Goal: Check status: Check status

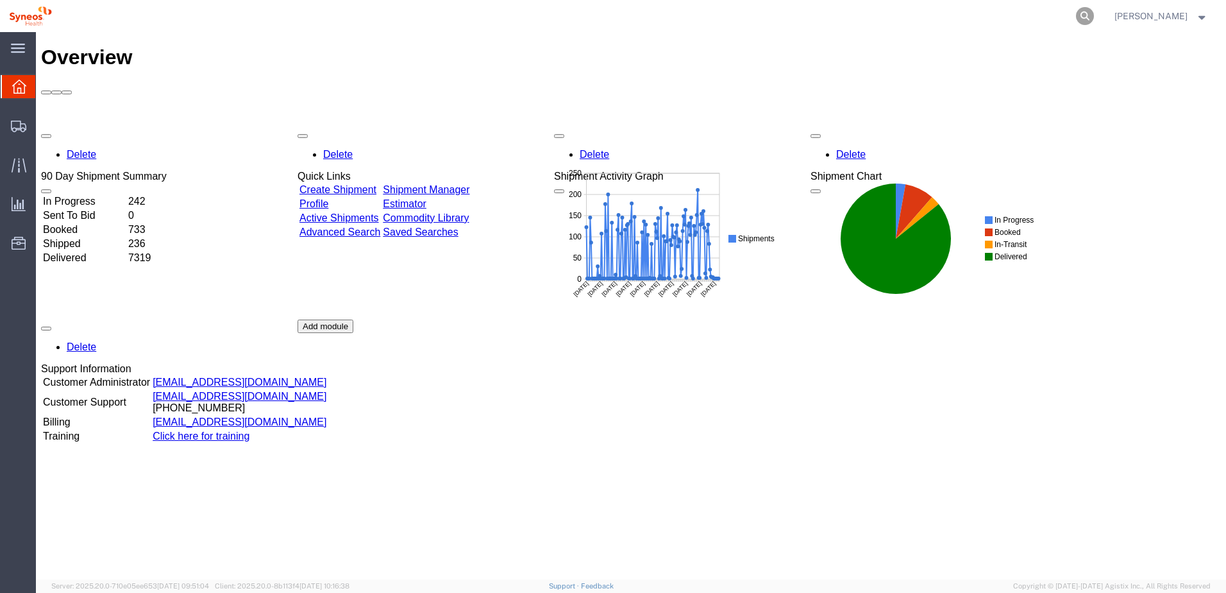
click at [1094, 15] on icon at bounding box center [1085, 16] width 18 height 18
click at [1011, 16] on input "search" at bounding box center [881, 16] width 390 height 31
paste input "56806280"
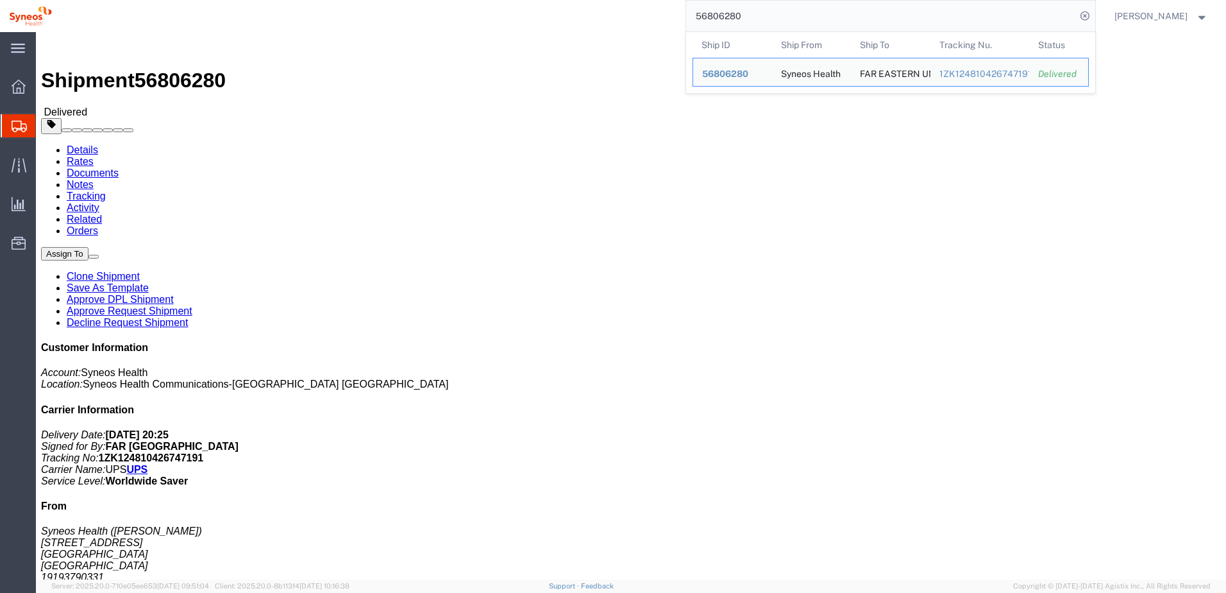
click at [628, 21] on div "56806280 Ship ID Ship From Ship To Tracking Nu. Status Ship ID 56806280 Ship Fr…" at bounding box center [578, 16] width 1035 height 32
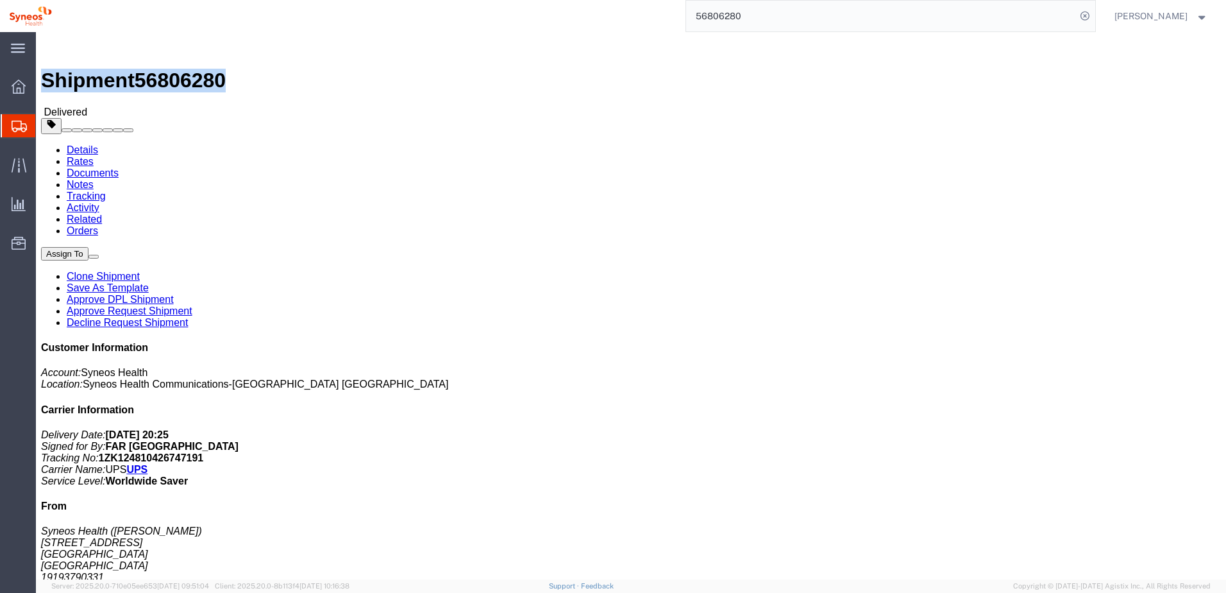
drag, startPoint x: 173, startPoint y: 15, endPoint x: 35, endPoint y: 21, distance: 138.0
click h1 "Shipment 56806280"
copy h1 "Shipment 56806280"
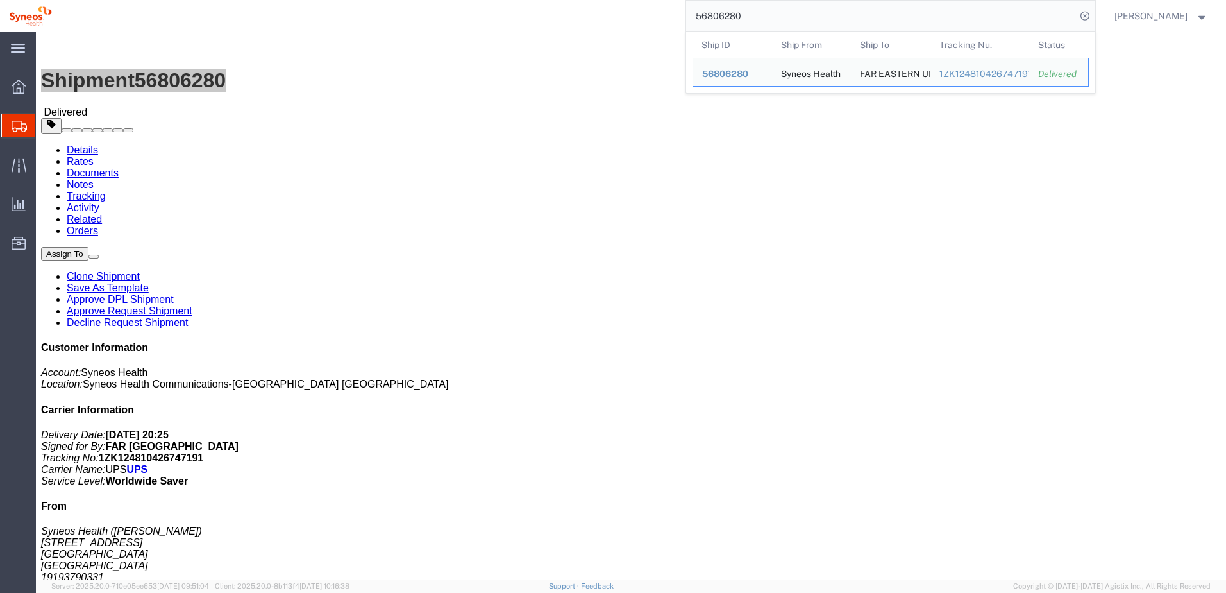
drag, startPoint x: 807, startPoint y: 15, endPoint x: 659, endPoint y: 1, distance: 148.8
click at [659, 1] on div "56806280 Ship ID Ship From Ship To Tracking Nu. Status Ship ID 56806280 Ship Fr…" at bounding box center [578, 16] width 1035 height 32
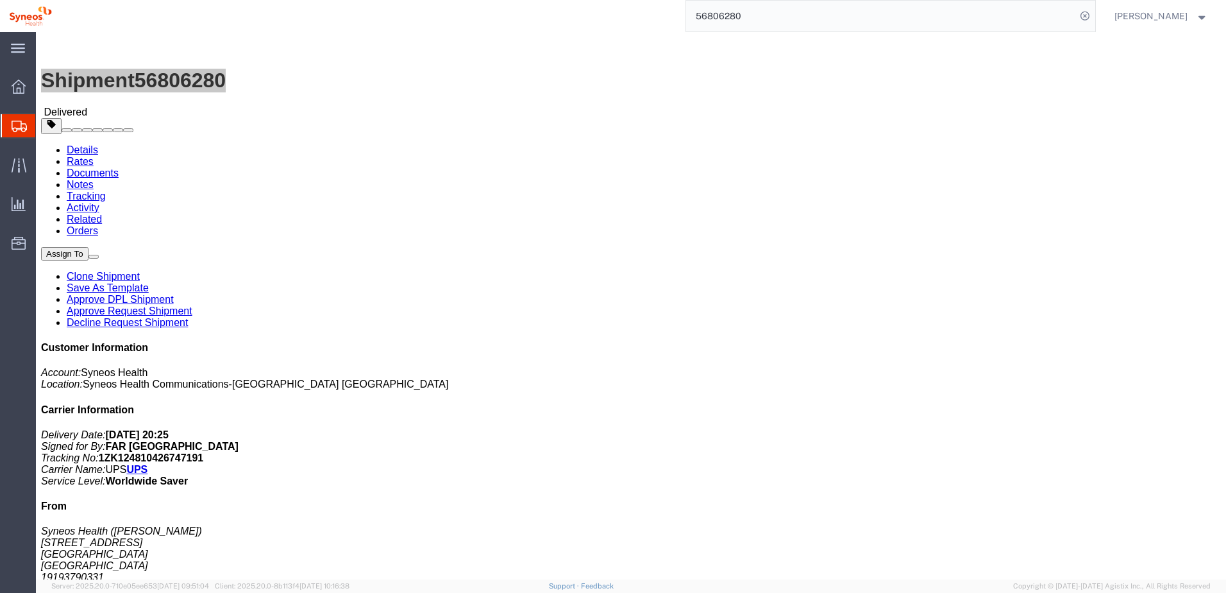
paste input "18766"
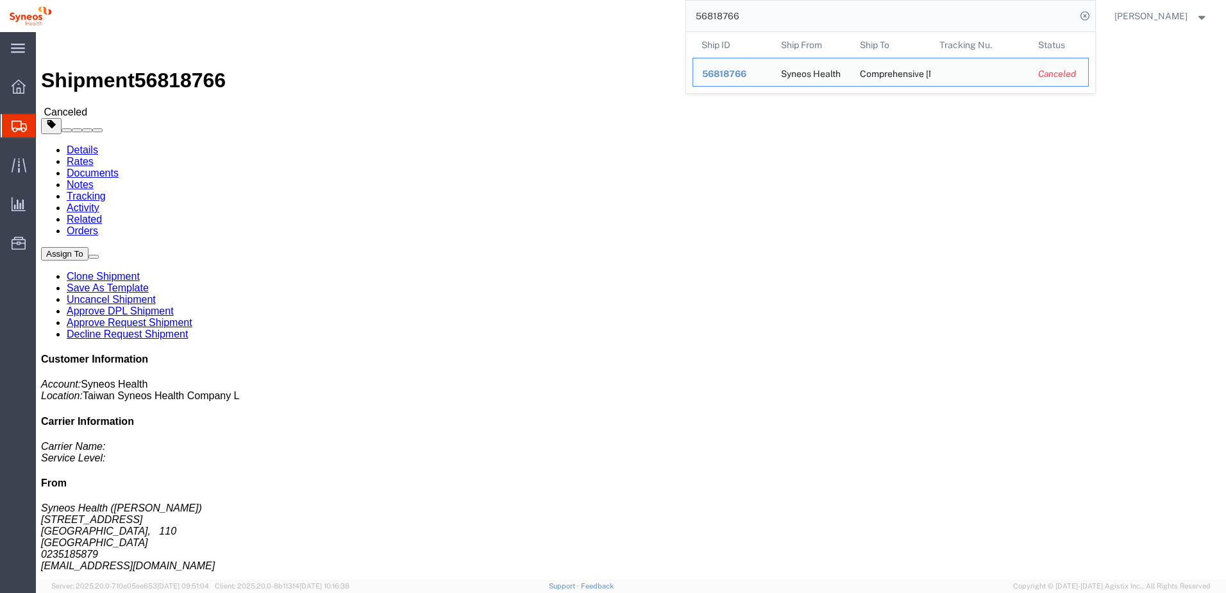
click at [605, 17] on div "56818766 Ship ID Ship From Ship To Tracking Nu. Status Ship ID 56818766 Ship Fr…" at bounding box center [578, 16] width 1035 height 32
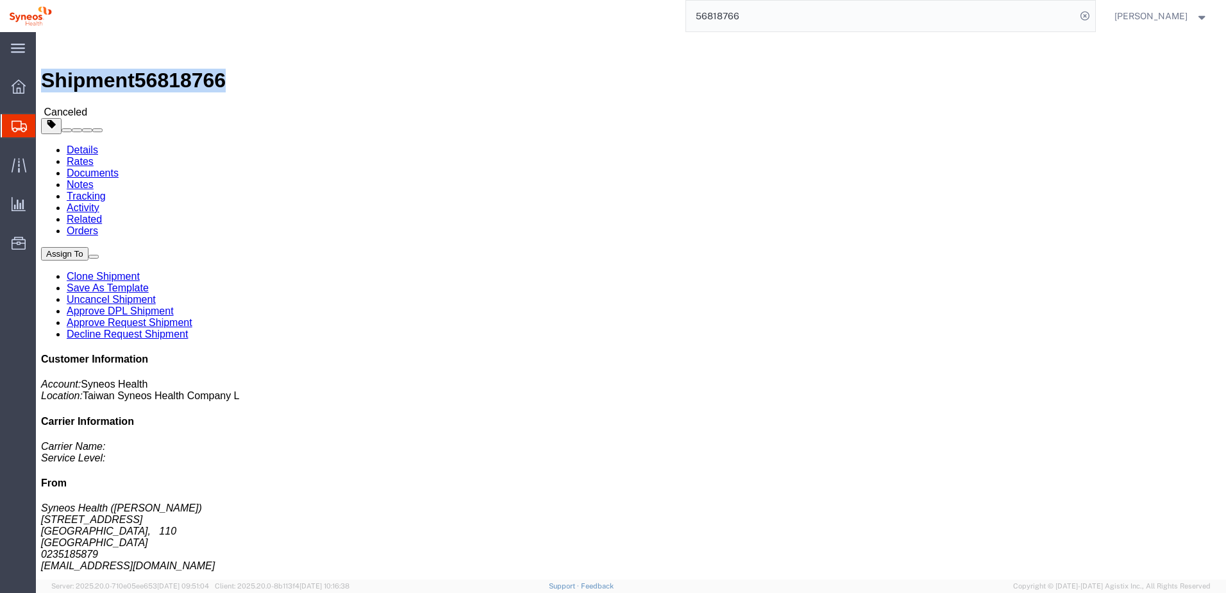
drag, startPoint x: 173, startPoint y: 15, endPoint x: 43, endPoint y: 6, distance: 130.5
click div "Shipment 56818766 Canceled Details Rates Documents Notes Tracking Activity Rela…"
copy h1 "Shipment 56818766"
click h1 "Shipment 56818766"
drag, startPoint x: 173, startPoint y: 12, endPoint x: 33, endPoint y: 16, distance: 139.9
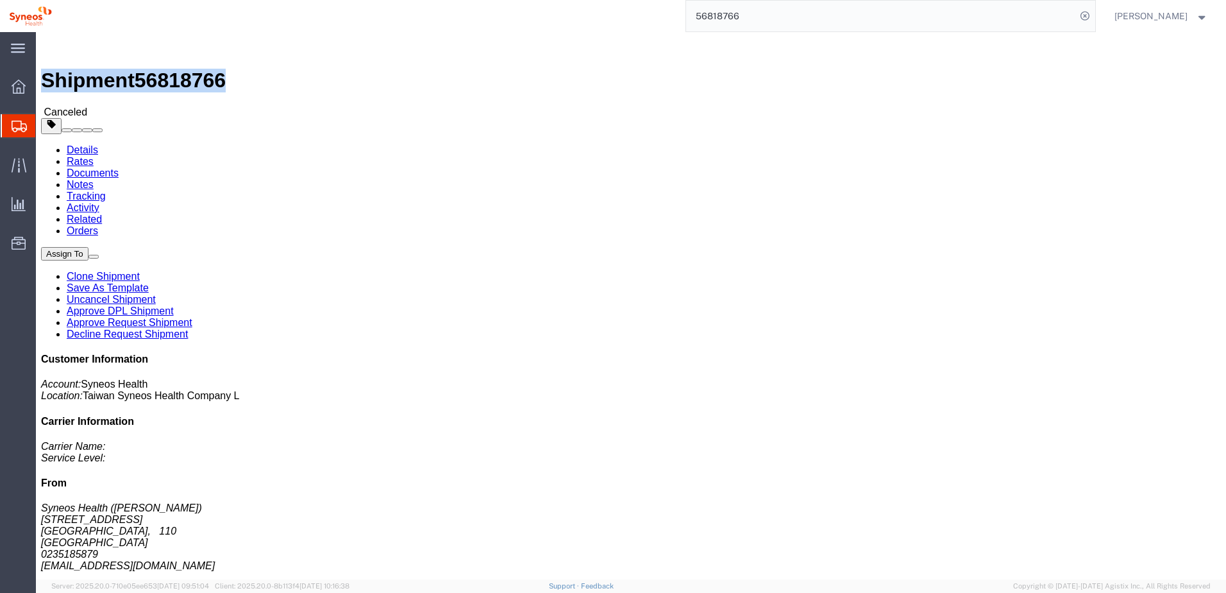
click h1 "Shipment 56818766"
copy h1 "Shipment 56818766"
click div "Shipment 56818766 Canceled"
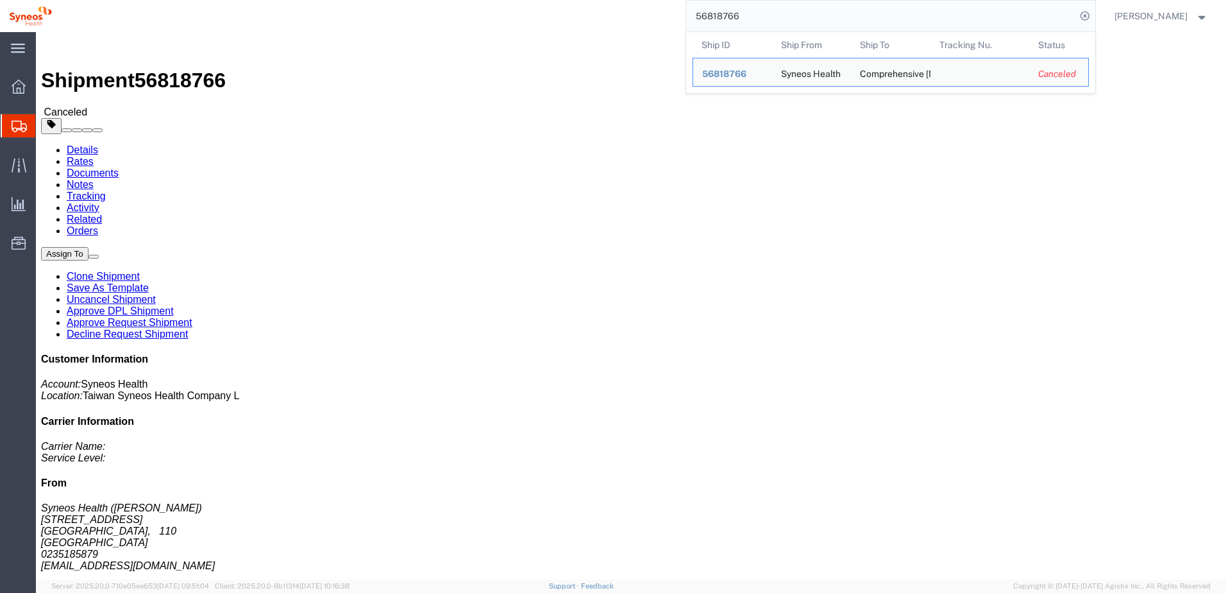
drag, startPoint x: 796, startPoint y: 13, endPoint x: 689, endPoint y: 12, distance: 107.1
click at [689, 12] on div "56818766 Ship ID Ship From Ship To Tracking Nu. Status Ship ID 56818766 Ship Fr…" at bounding box center [578, 16] width 1035 height 32
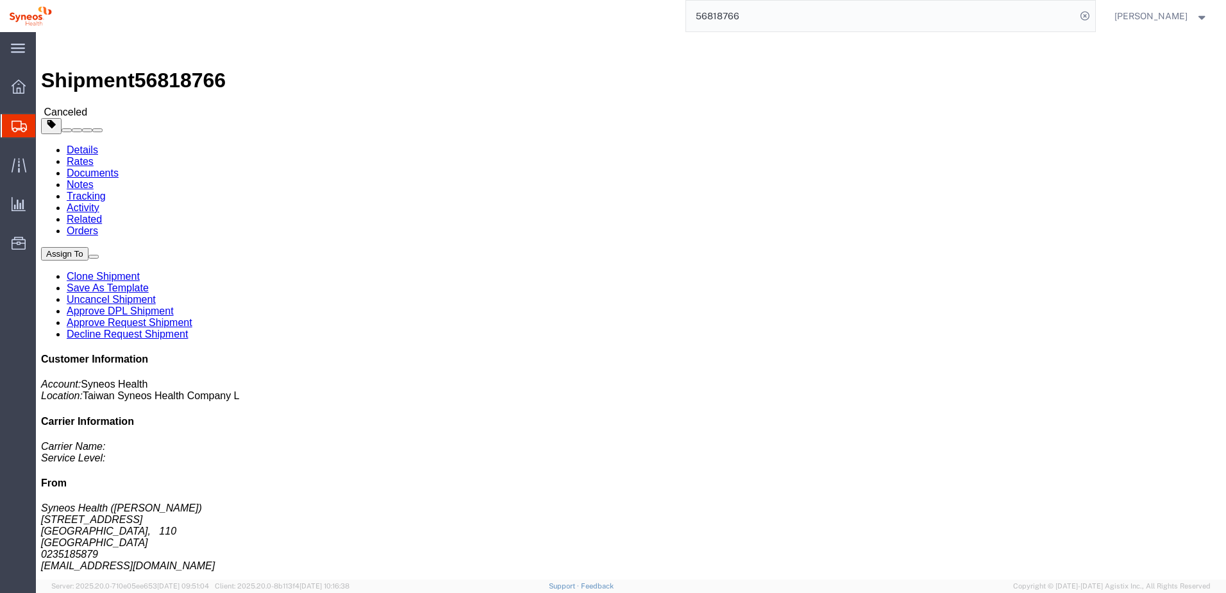
paste input "478"
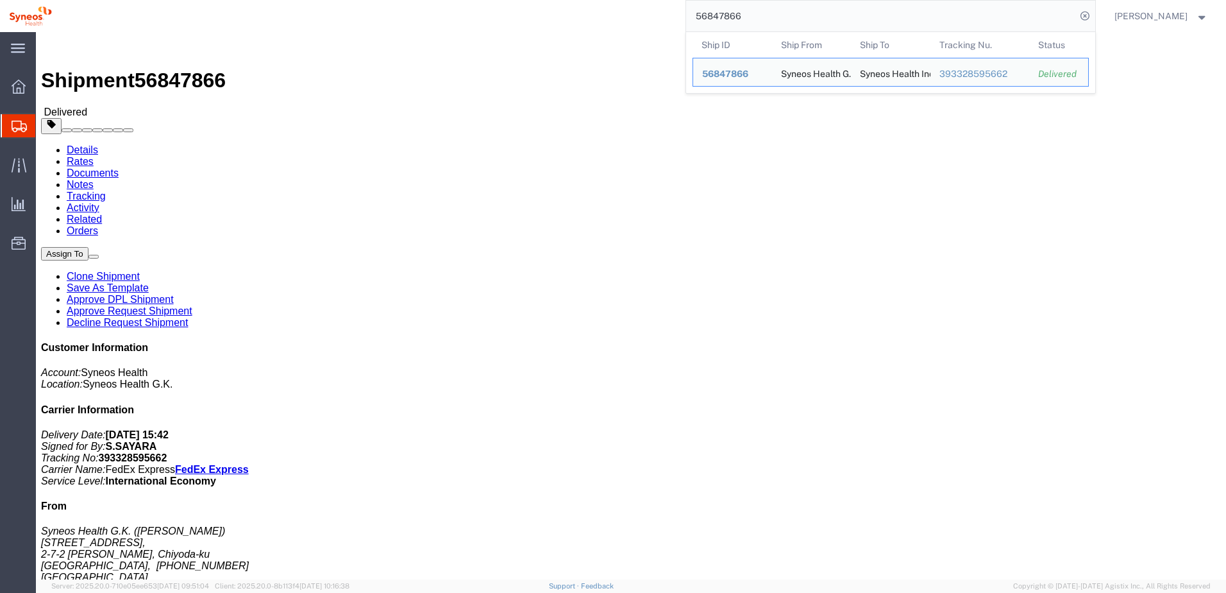
click at [658, 13] on div "56847866 Ship ID Ship From Ship To Tracking Nu. Status Ship ID 56847866 Ship Fr…" at bounding box center [578, 16] width 1035 height 32
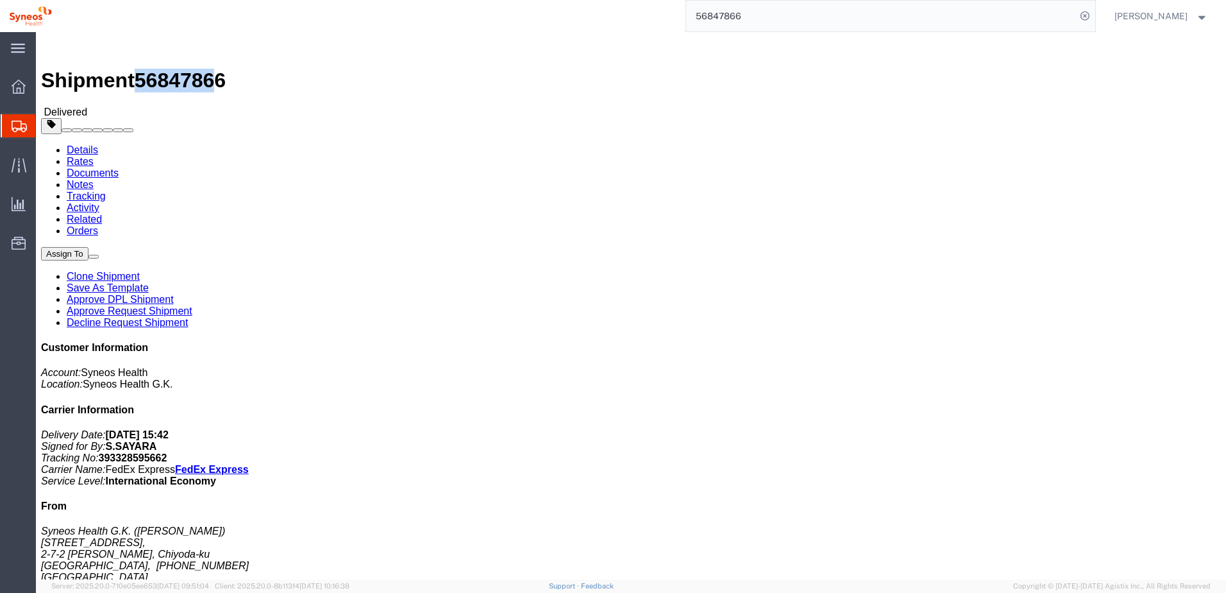
drag, startPoint x: 171, startPoint y: 12, endPoint x: 103, endPoint y: 13, distance: 68.0
click h1 "Shipment 56847866"
drag, startPoint x: 103, startPoint y: 13, endPoint x: 38, endPoint y: 15, distance: 64.8
click h1 "Shipment 56847866"
drag, startPoint x: 31, startPoint y: 15, endPoint x: 174, endPoint y: 16, distance: 143.7
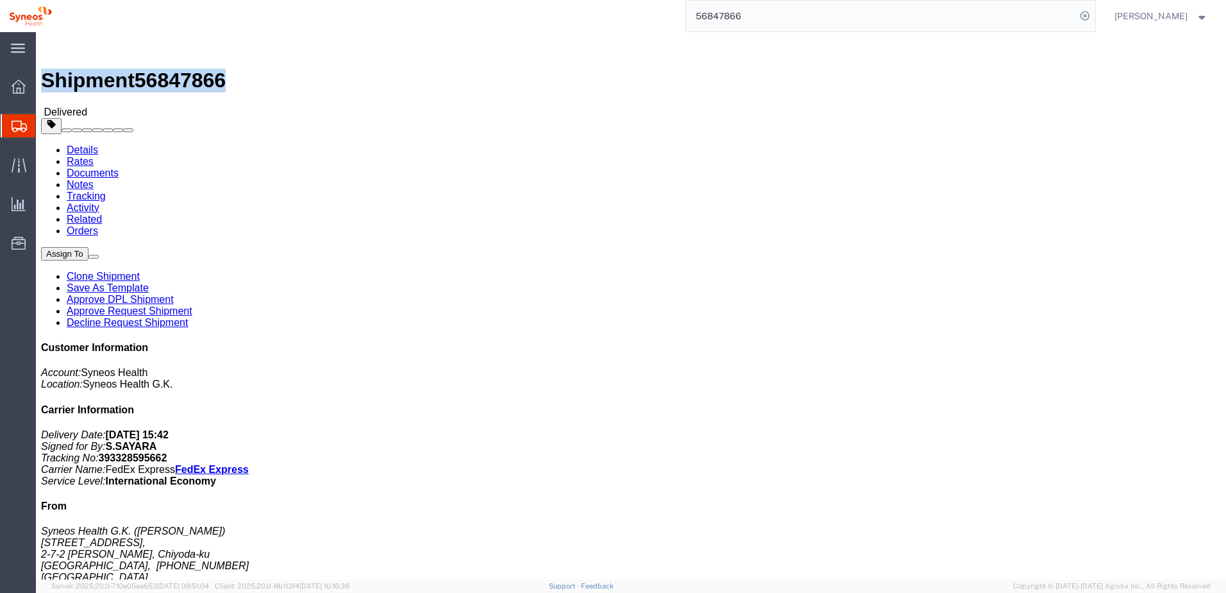
click div "Shipment 56847866 Delivered"
copy h1 "Shipment 56847866"
click h4 "Ship From"
drag, startPoint x: 175, startPoint y: 17, endPoint x: 32, endPoint y: 17, distance: 143.0
click div "Shipment 56847866 Delivered"
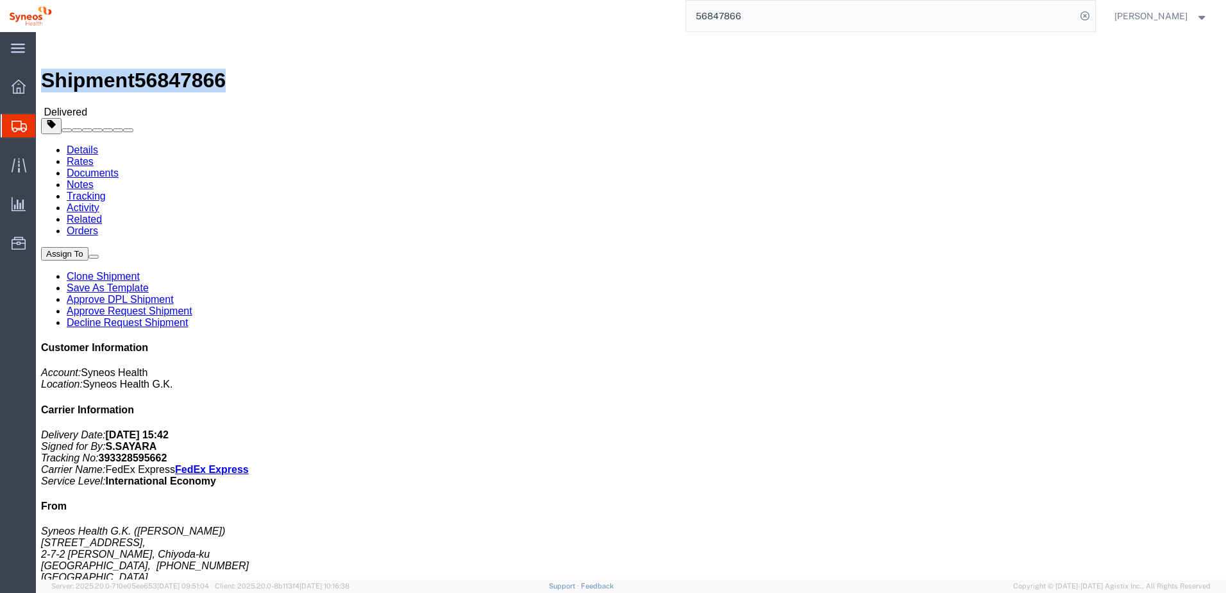
copy h1 "Shipment 56847866"
click span "56847866"
drag, startPoint x: 110, startPoint y: 15, endPoint x: 176, endPoint y: 15, distance: 65.4
click div "Shipment 56847866 Delivered"
copy span "56847866"
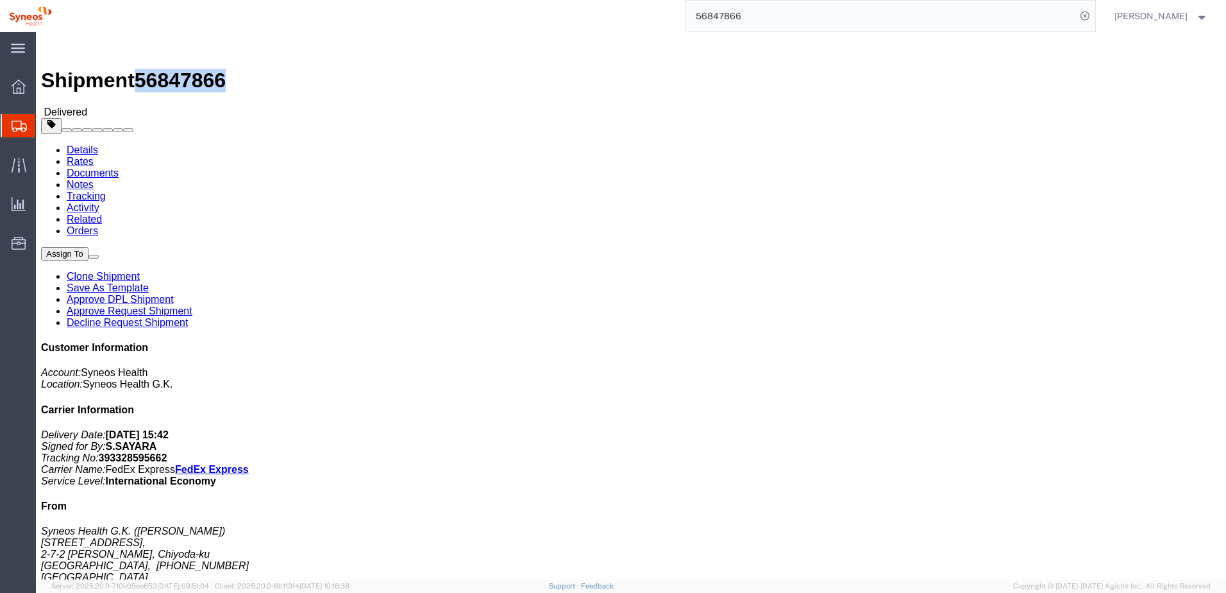
click span "56847866"
click at [784, 14] on input "56847866" at bounding box center [881, 16] width 390 height 31
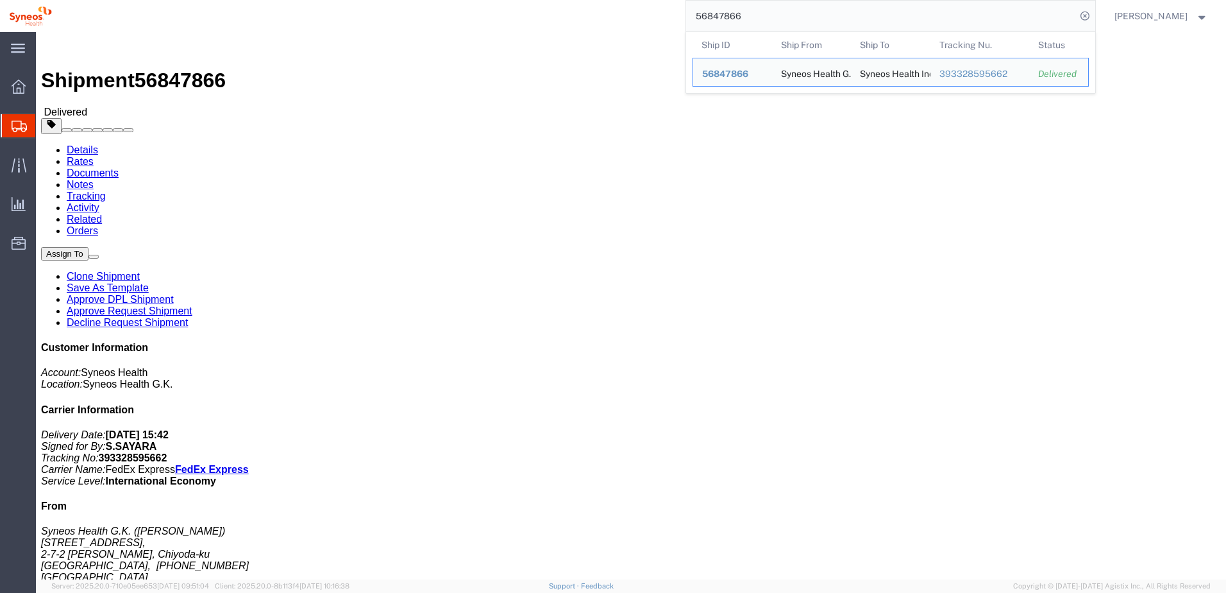
click at [783, 15] on input "56847866" at bounding box center [881, 16] width 390 height 31
paste input "97940"
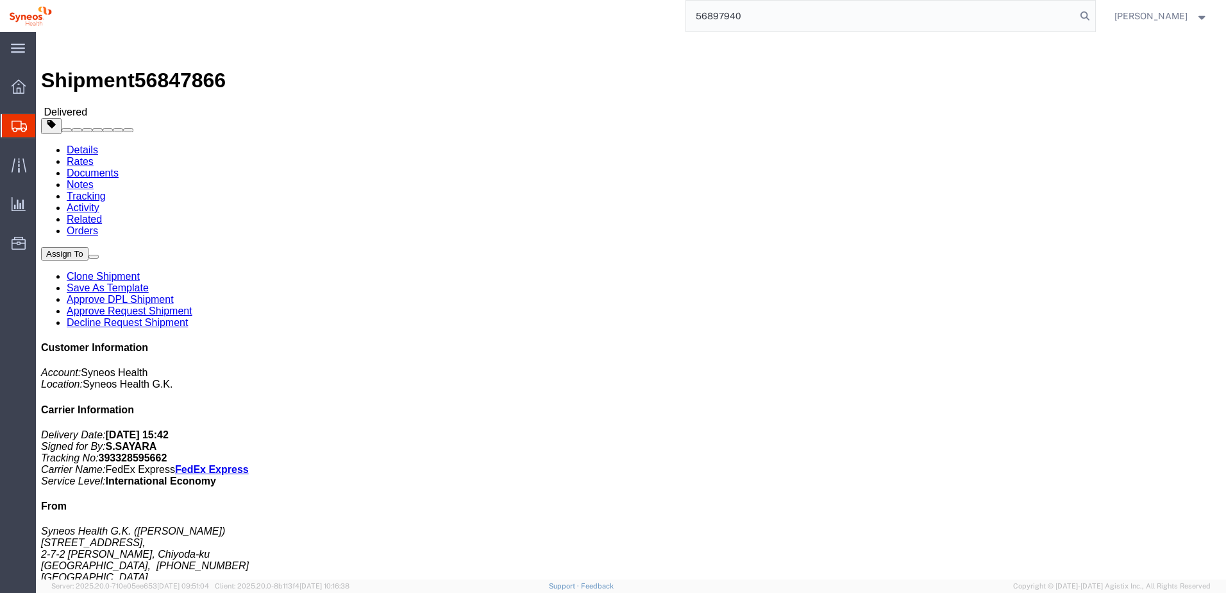
type input "56897940"
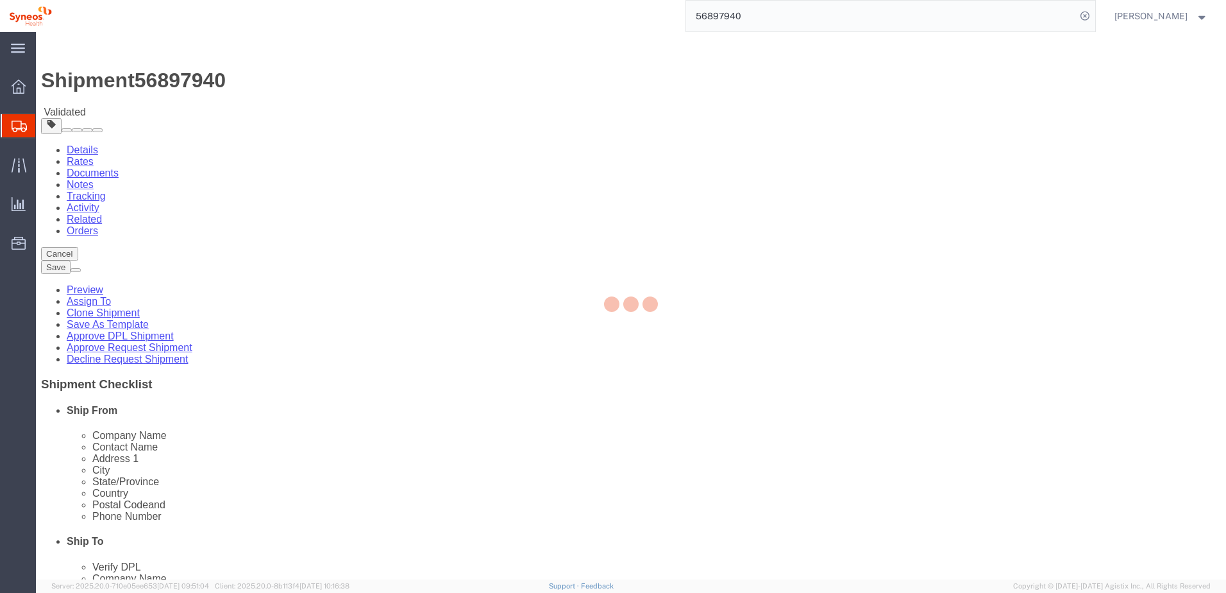
select select
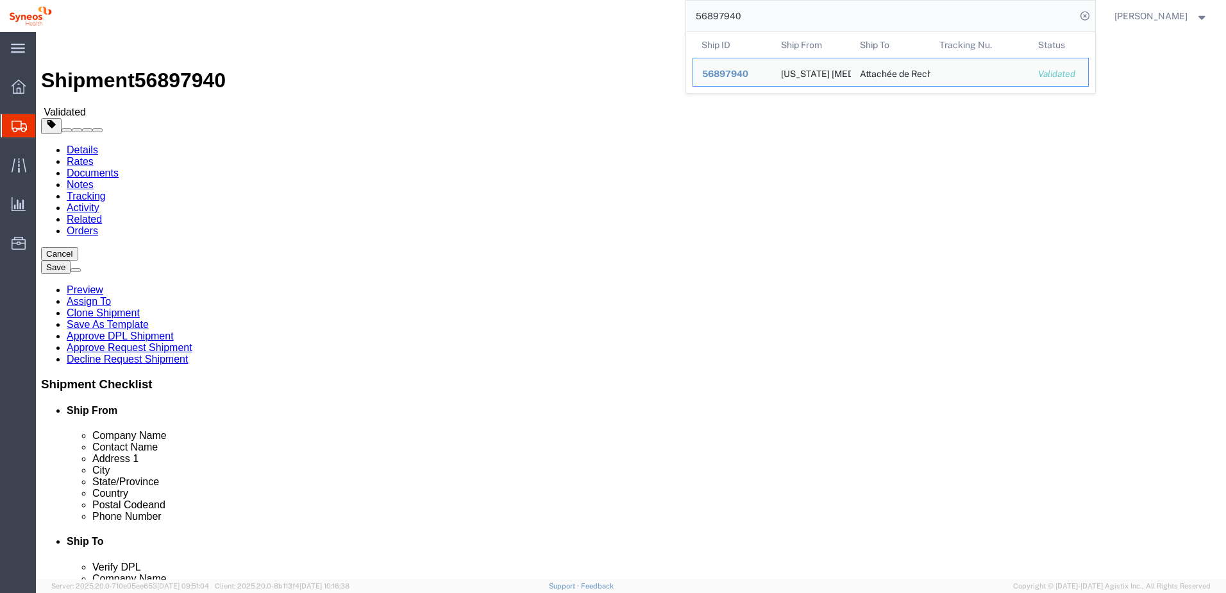
click at [529, 14] on div "56897940 Ship ID Ship From Ship To Tracking Nu. Status Ship ID 56897940 Ship Fr…" at bounding box center [578, 16] width 1035 height 32
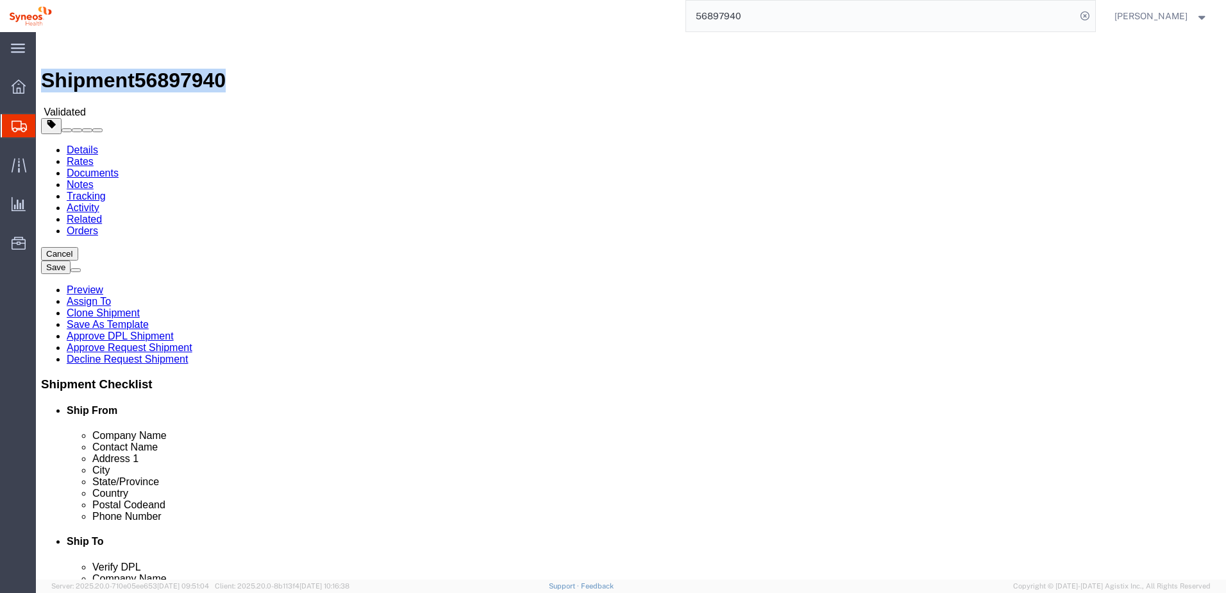
drag, startPoint x: 174, startPoint y: 13, endPoint x: 37, endPoint y: 15, distance: 136.6
click h1 "Shipment 56897940"
copy h1 "Shipment 56897940"
click h1 "Shipment 56897940"
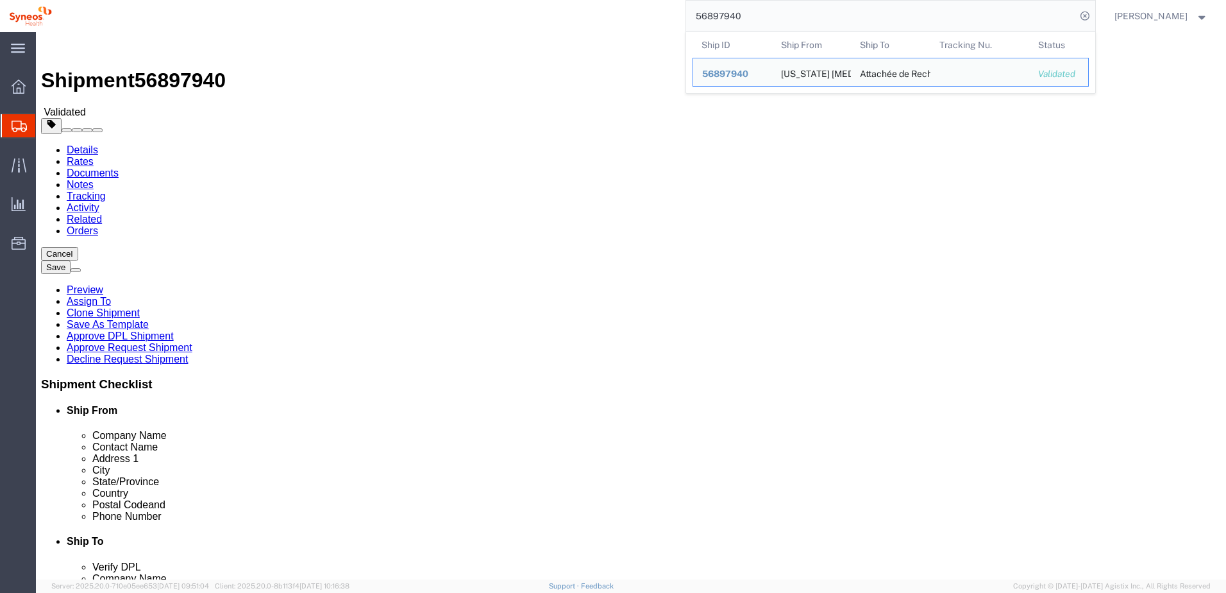
drag, startPoint x: 727, startPoint y: 14, endPoint x: 683, endPoint y: 14, distance: 44.9
click at [683, 14] on div "56897940 Ship ID Ship From Ship To Tracking Nu. Status Ship ID 56897940 Ship Fr…" at bounding box center [578, 16] width 1035 height 32
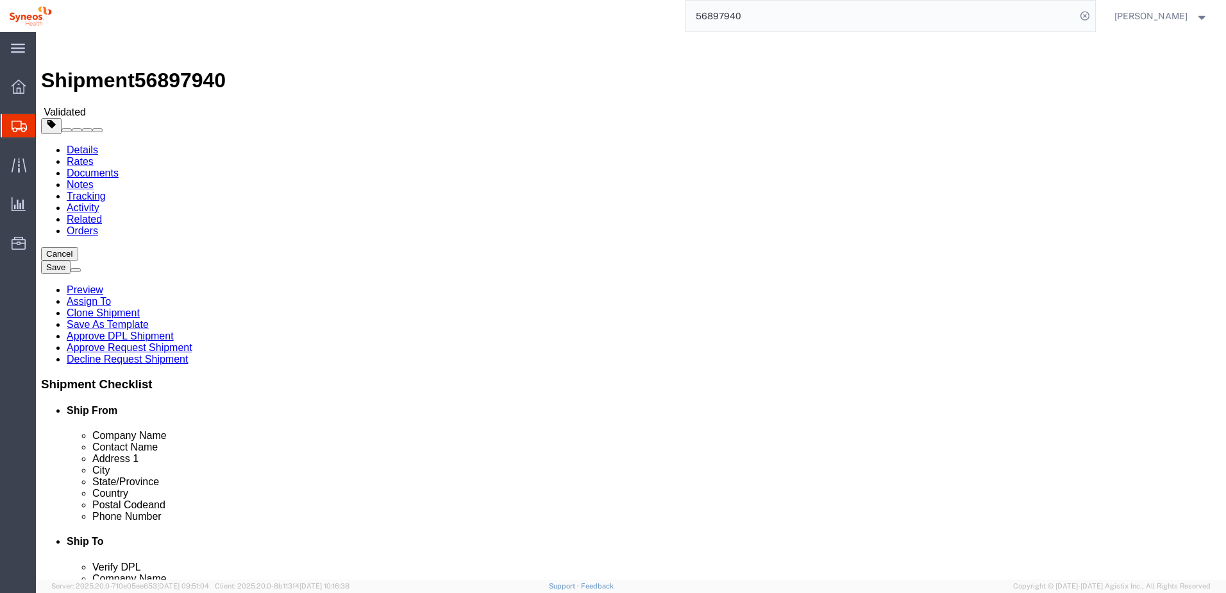
paste input "401"
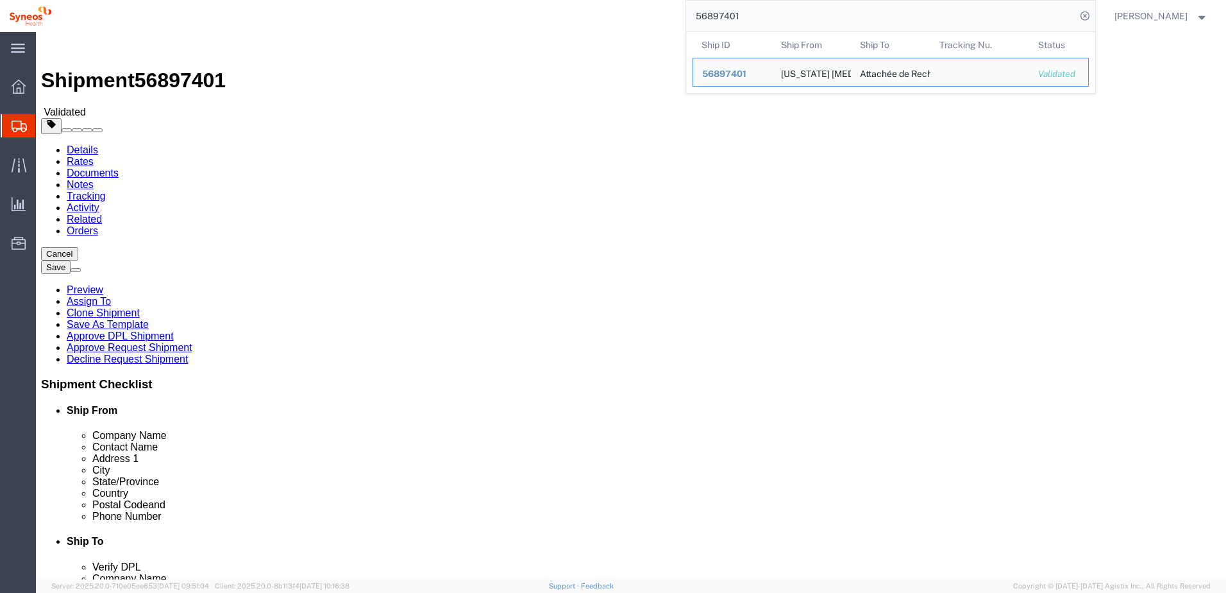
click at [525, 19] on div "56897401 Ship ID Ship From Ship To Tracking Nu. Status Ship ID 56897401 Ship Fr…" at bounding box center [578, 16] width 1035 height 32
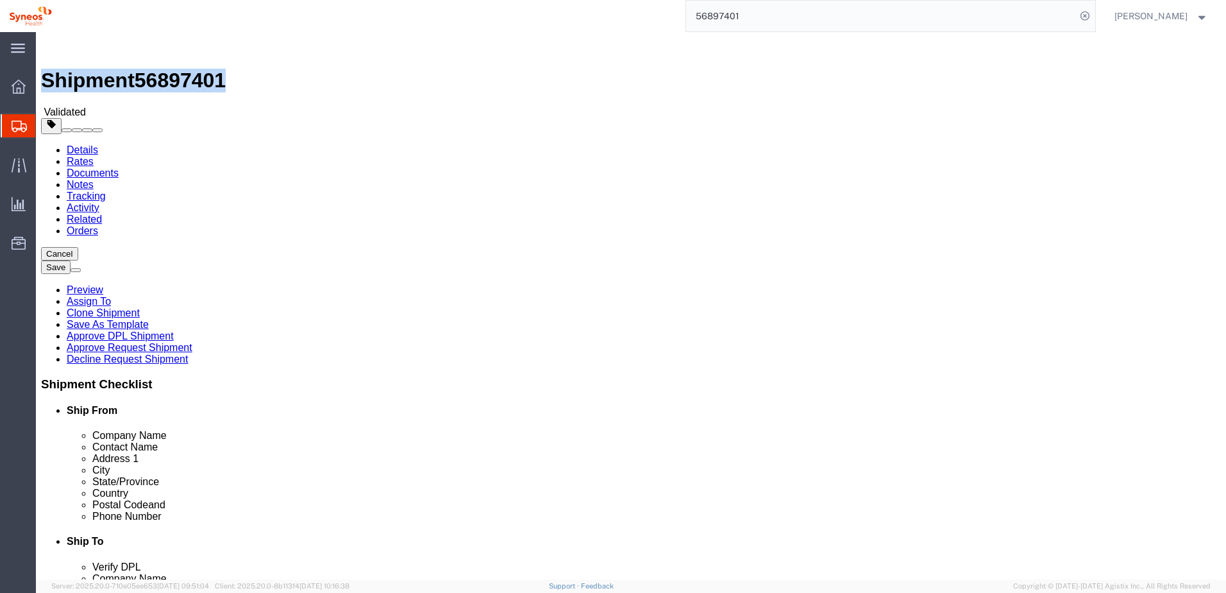
drag, startPoint x: 36, startPoint y: 16, endPoint x: 173, endPoint y: 19, distance: 136.7
click h1 "Shipment 56897401"
copy h1 "Shipment 56897401"
click span "56897401"
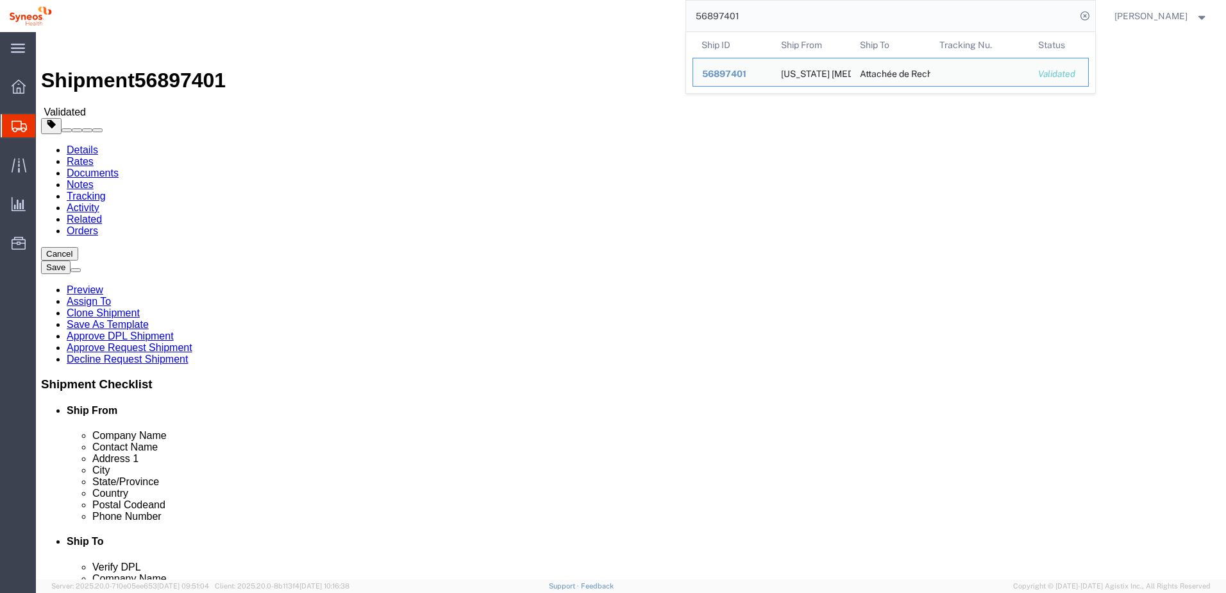
drag, startPoint x: 775, startPoint y: 17, endPoint x: 647, endPoint y: 10, distance: 127.8
click at [648, 10] on div "56897401 Ship ID Ship From Ship To Tracking Nu. Status Ship ID 56897401 Ship Fr…" at bounding box center [578, 16] width 1035 height 32
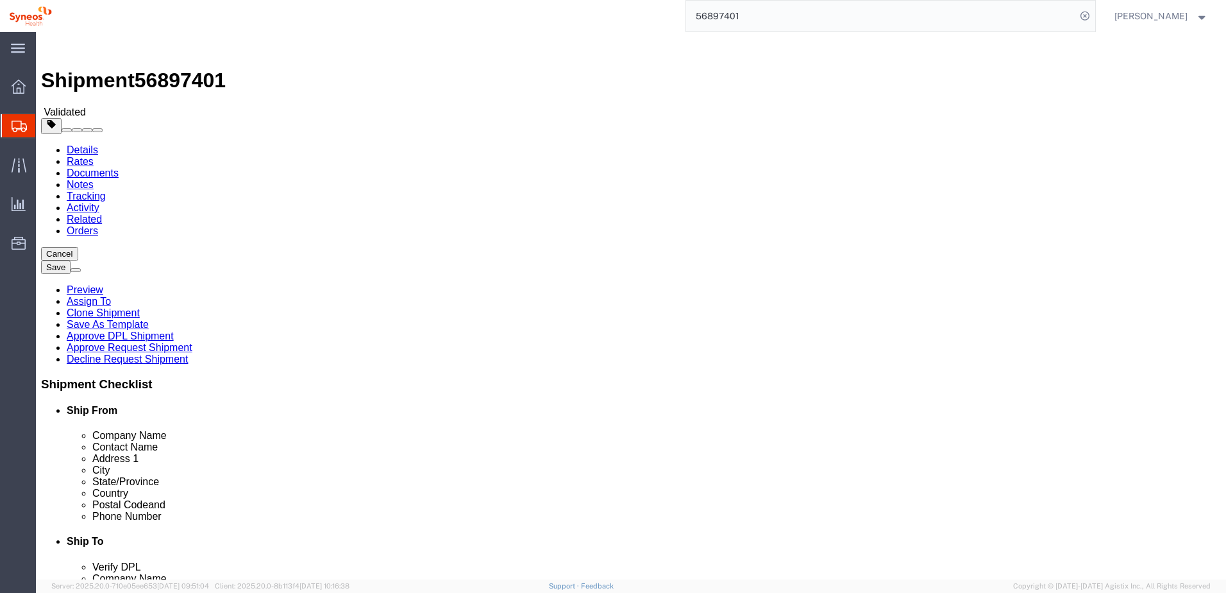
paste input "926066"
type input "56926066"
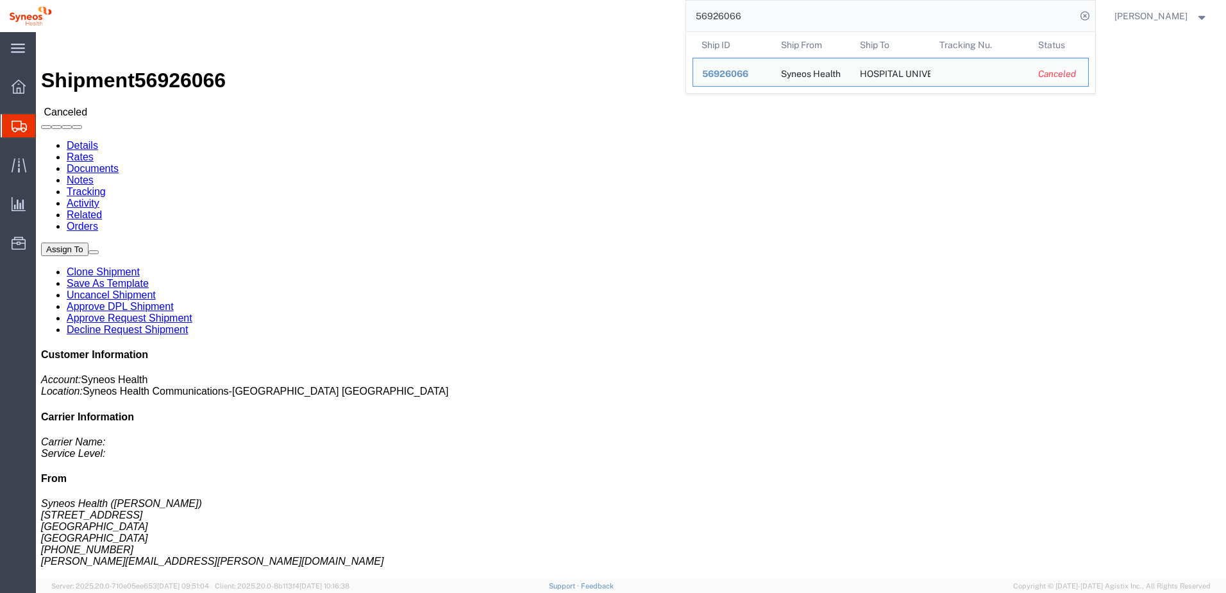
click at [341, 21] on div "56926066 Ship ID Ship From Ship To Tracking Nu. Status Ship ID 56926066 Ship Fr…" at bounding box center [578, 16] width 1035 height 32
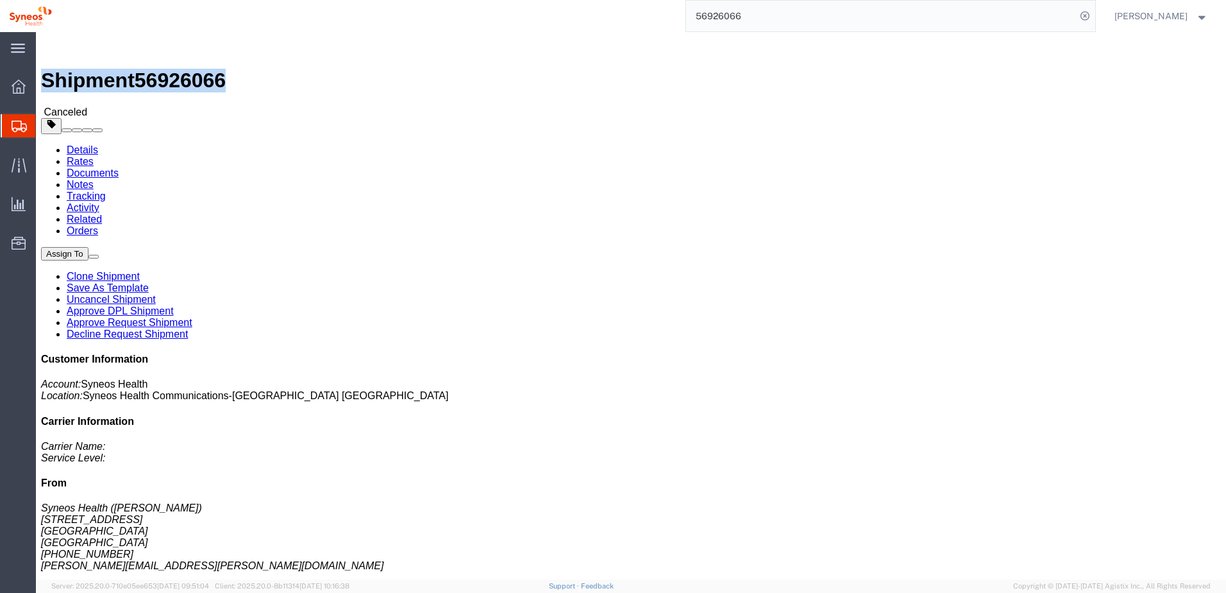
drag, startPoint x: 35, startPoint y: 13, endPoint x: 173, endPoint y: 17, distance: 138.6
click h1 "Shipment 56926066"
copy h1 "Shipment 56926066"
click span "56926066"
click h1 "Shipment 56926066"
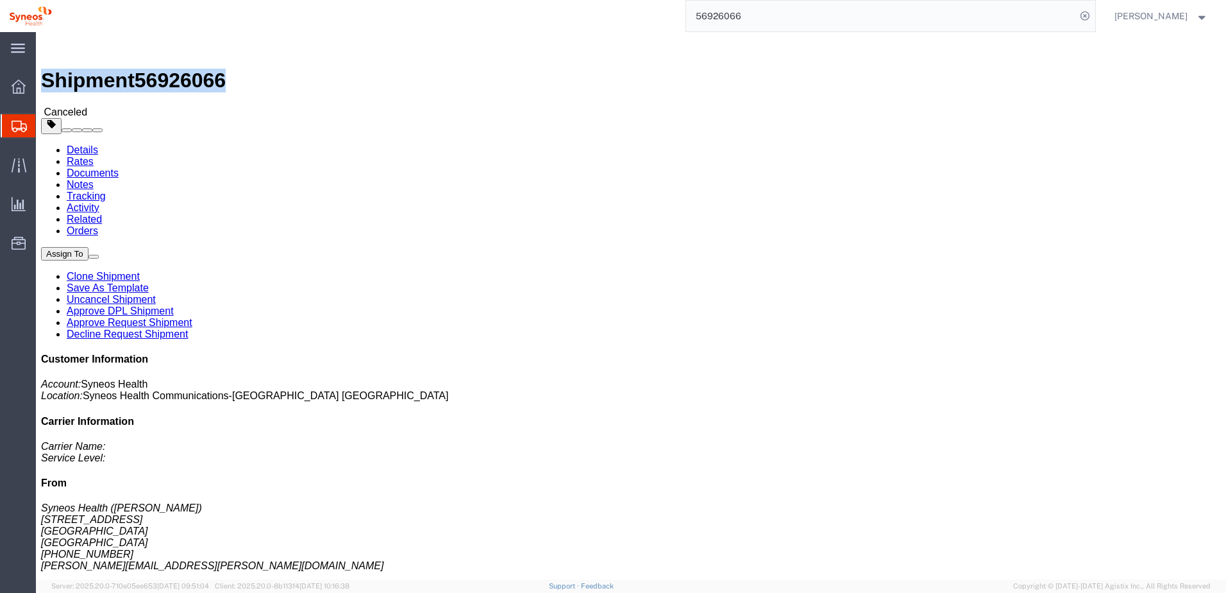
drag, startPoint x: 34, startPoint y: 14, endPoint x: 177, endPoint y: 19, distance: 143.1
click div "Shipment 56926066 Canceled"
copy h1 "Shipment 56926066"
click at [672, 20] on div "56926066" at bounding box center [578, 16] width 1035 height 32
click ul "Details Rates Documents Notes Tracking Activity Related Orders"
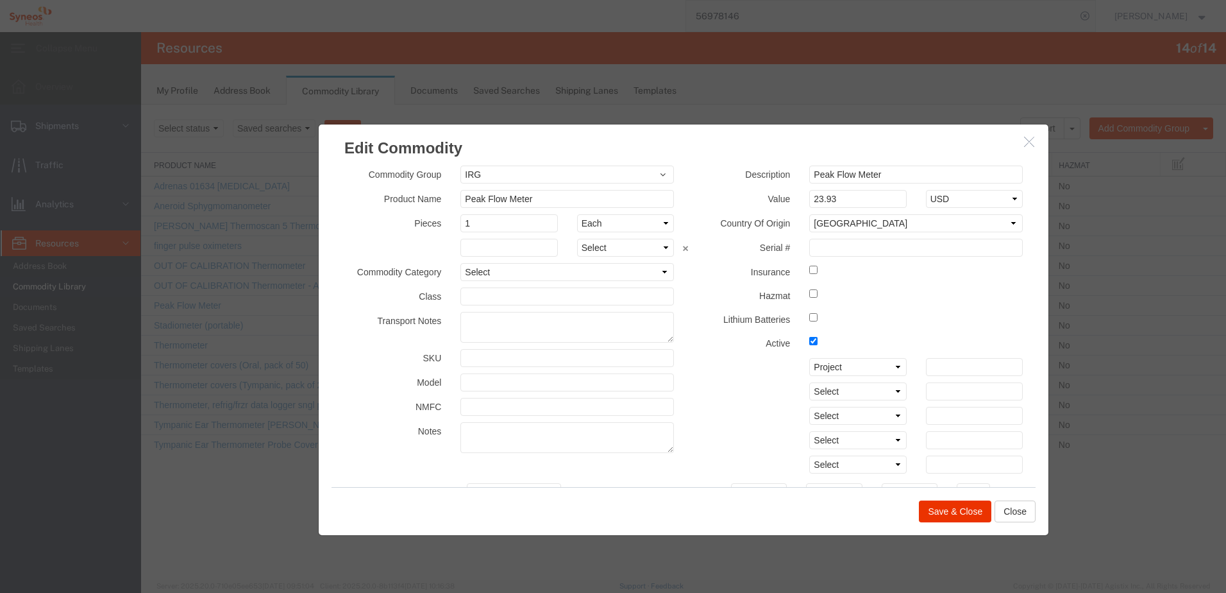
scroll to position [321, 0]
